Goal: Task Accomplishment & Management: Manage account settings

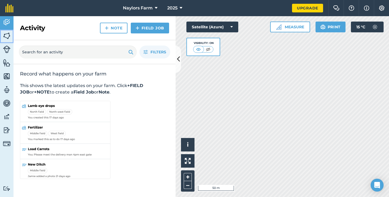
click at [6, 35] on img at bounding box center [7, 36] width 8 height 8
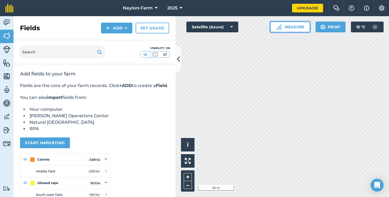
click at [286, 29] on button "Measure" at bounding box center [290, 27] width 40 height 11
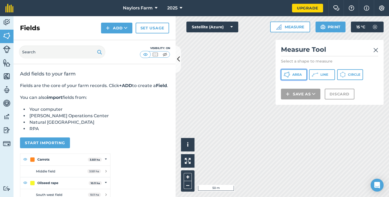
click at [293, 75] on span "Area" at bounding box center [296, 75] width 9 height 4
click at [179, 63] on icon at bounding box center [178, 59] width 3 height 9
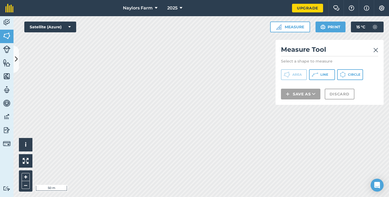
click at [298, 90] on div "Click to start drawing i © 2025 TomTom, Microsoft 50 m + – Satellite (Azure) Me…" at bounding box center [200, 106] width 375 height 181
click at [376, 49] on img at bounding box center [375, 50] width 5 height 6
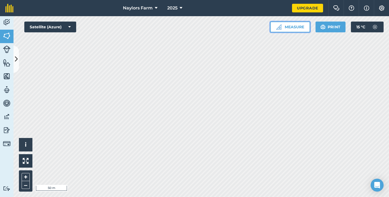
click at [292, 25] on button "Measure" at bounding box center [290, 27] width 40 height 11
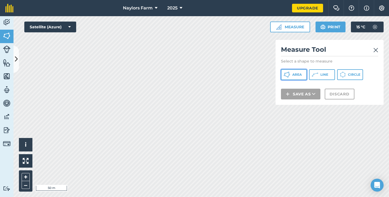
click at [293, 75] on span "Area" at bounding box center [296, 75] width 9 height 4
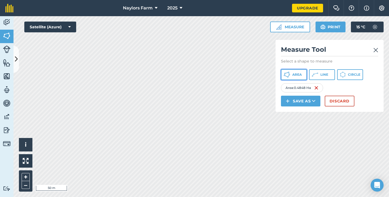
click at [290, 75] on button "Area" at bounding box center [294, 74] width 26 height 11
click at [333, 101] on button "Discard" at bounding box center [339, 101] width 30 height 11
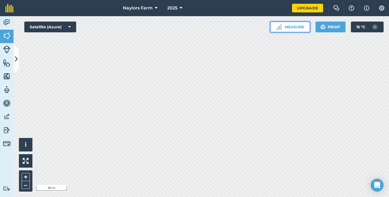
click at [282, 28] on button "Measure" at bounding box center [290, 27] width 40 height 11
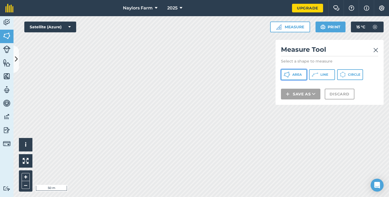
click at [290, 76] on button "Area" at bounding box center [294, 74] width 26 height 11
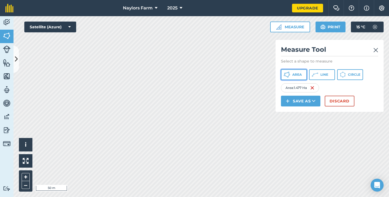
click at [296, 76] on span "Area" at bounding box center [296, 75] width 9 height 4
click at [331, 102] on button "Discard" at bounding box center [339, 101] width 30 height 11
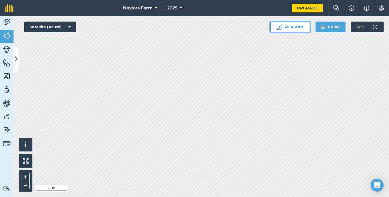
click at [281, 26] on button "Measure" at bounding box center [290, 27] width 40 height 11
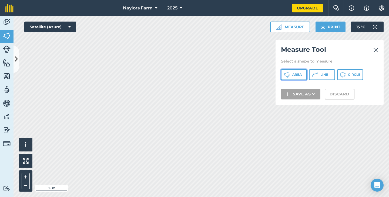
click at [290, 76] on button "Area" at bounding box center [294, 74] width 26 height 11
click at [291, 74] on button "Area" at bounding box center [294, 74] width 26 height 11
click at [293, 75] on span "Area" at bounding box center [296, 75] width 9 height 4
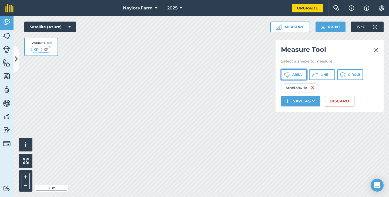
click at [293, 76] on span "Area" at bounding box center [296, 75] width 9 height 4
click at [294, 76] on span "Area" at bounding box center [296, 75] width 9 height 4
click at [293, 75] on span "Area" at bounding box center [296, 75] width 9 height 4
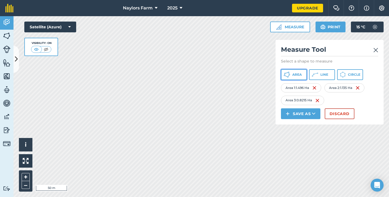
click at [291, 73] on button "Area" at bounding box center [294, 74] width 26 height 11
click at [292, 73] on span "Area" at bounding box center [296, 75] width 9 height 4
click at [294, 76] on span "Area" at bounding box center [296, 75] width 9 height 4
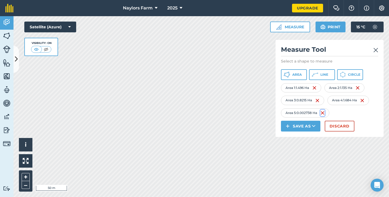
click at [323, 113] on img at bounding box center [322, 113] width 4 height 6
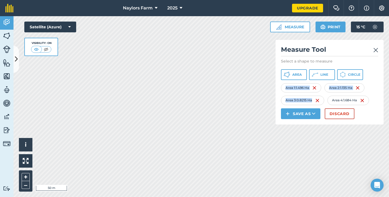
drag, startPoint x: 309, startPoint y: 81, endPoint x: 292, endPoint y: 75, distance: 18.8
click at [292, 75] on div "Measure Tool Select a shape to measure Area Line Circle Area 1 : 1.496 Ha Area …" at bounding box center [329, 82] width 108 height 85
click at [292, 75] on button "Area" at bounding box center [294, 74] width 26 height 11
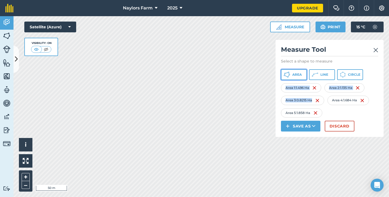
click at [292, 73] on span "Area" at bounding box center [296, 75] width 9 height 4
click at [26, 186] on button "–" at bounding box center [26, 185] width 8 height 8
click at [380, 6] on img at bounding box center [381, 7] width 6 height 5
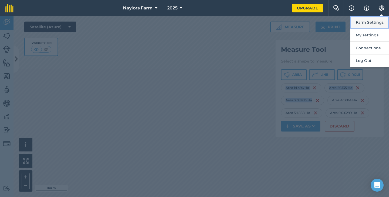
click at [373, 22] on button "Farm Settings" at bounding box center [369, 22] width 39 height 13
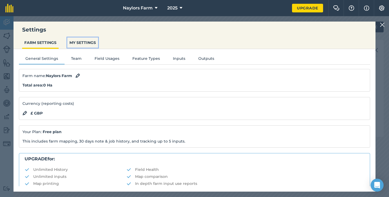
click at [85, 41] on button "MY SETTINGS" at bounding box center [82, 43] width 31 height 10
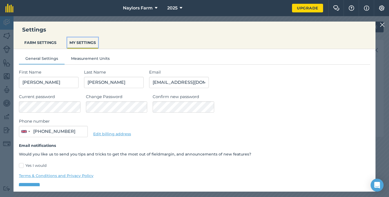
type input "07776 494360"
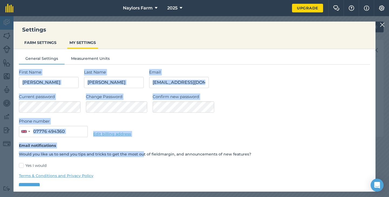
drag, startPoint x: 141, startPoint y: 156, endPoint x: 165, endPoint y: 59, distance: 100.3
click at [165, 59] on div "General Settings Measurement Units First Name Robert Last Name Thatcher Email r…" at bounding box center [194, 122] width 362 height 147
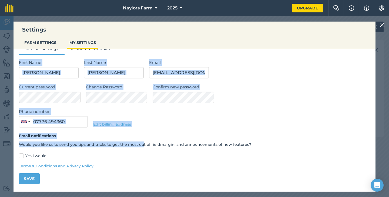
click at [295, 104] on form "First Name Robert Last Name Thatcher Email robthatcher.73@gmail.com Current pas…" at bounding box center [194, 121] width 351 height 125
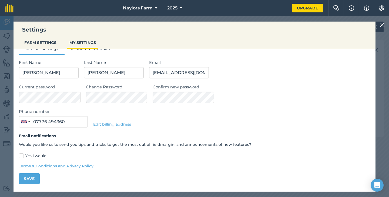
scroll to position [0, 0]
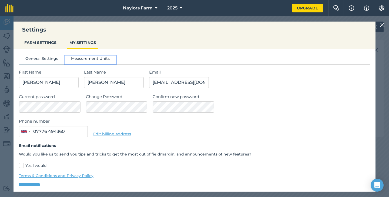
click at [97, 57] on button "Measurement Units" at bounding box center [90, 60] width 52 height 8
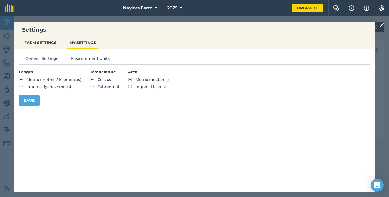
click at [128, 87] on label "Imperial (acres)" at bounding box center [148, 87] width 41 height 4
radio input "true"
radio input "false"
click at [29, 101] on button "Save" at bounding box center [29, 100] width 21 height 11
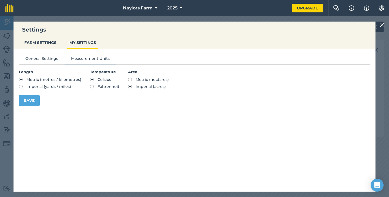
click at [370, 27] on h3 "Settings" at bounding box center [194, 30] width 362 height 8
click at [383, 46] on div "Settings FARM SETTINGS MY SETTINGS General Settings Measurement Units Length Me…" at bounding box center [194, 106] width 389 height 181
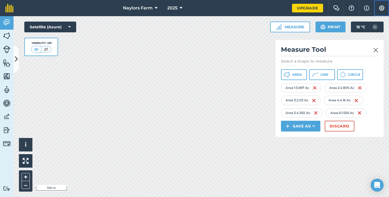
click at [382, 7] on img at bounding box center [381, 7] width 6 height 5
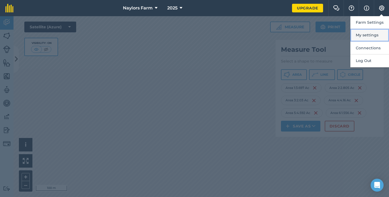
click at [368, 34] on button "My settings" at bounding box center [369, 35] width 39 height 13
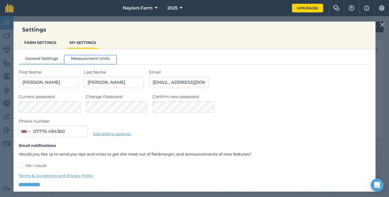
click at [82, 58] on button "Measurement Units" at bounding box center [90, 60] width 52 height 8
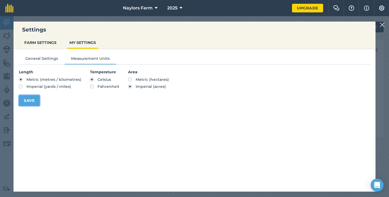
click at [32, 101] on button "Save" at bounding box center [29, 100] width 21 height 11
click at [371, 25] on div "Settings FARM SETTINGS MY SETTINGS" at bounding box center [194, 36] width 362 height 28
click at [387, 36] on div "Settings FARM SETTINGS MY SETTINGS General Settings Measurement Units Length Me…" at bounding box center [194, 106] width 389 height 181
